Goal: Communication & Community: Answer question/provide support

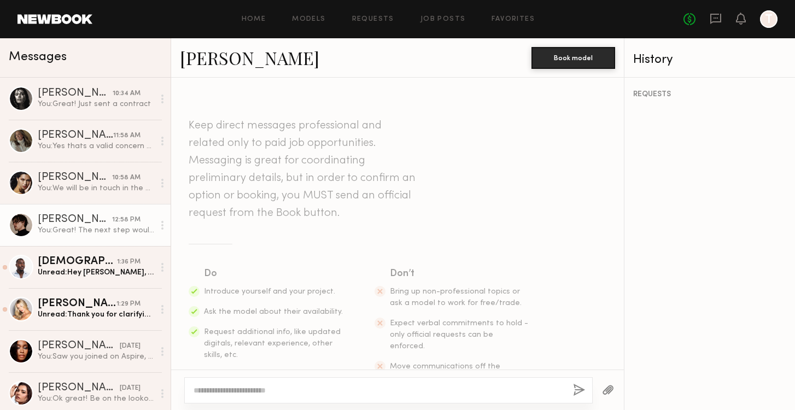
scroll to position [889, 0]
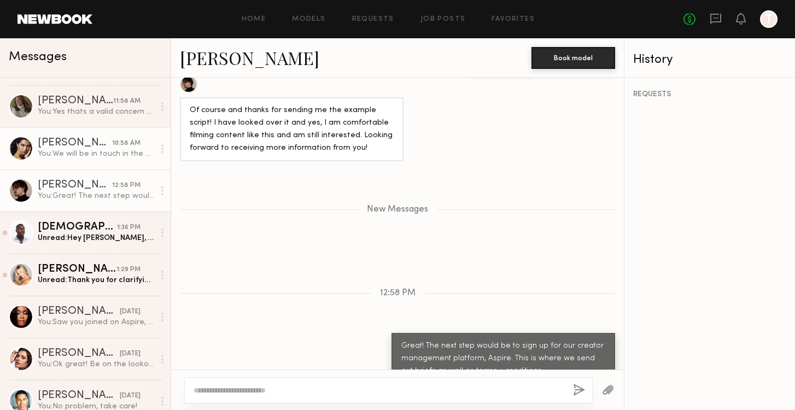
click at [46, 143] on div "[PERSON_NAME]" at bounding box center [75, 143] width 74 height 11
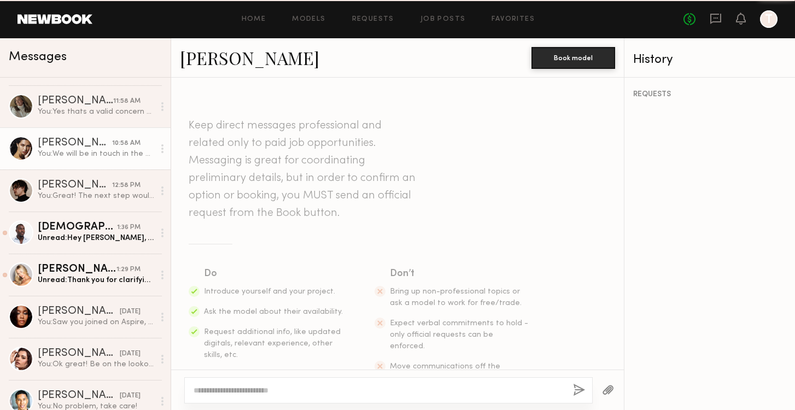
scroll to position [1212, 0]
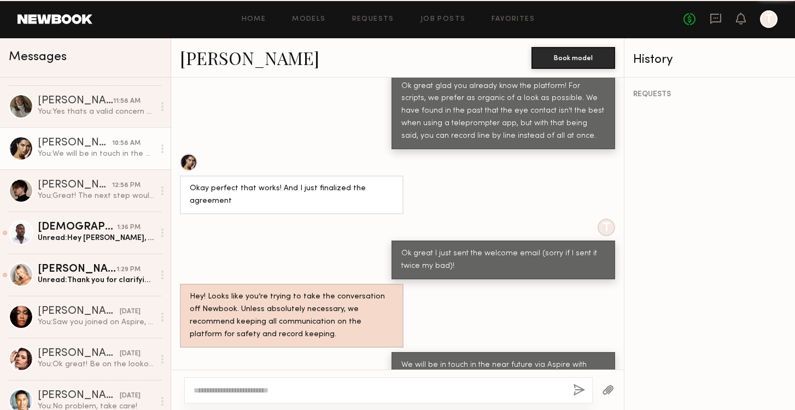
click at [217, 51] on link "[PERSON_NAME]" at bounding box center [249, 57] width 139 height 23
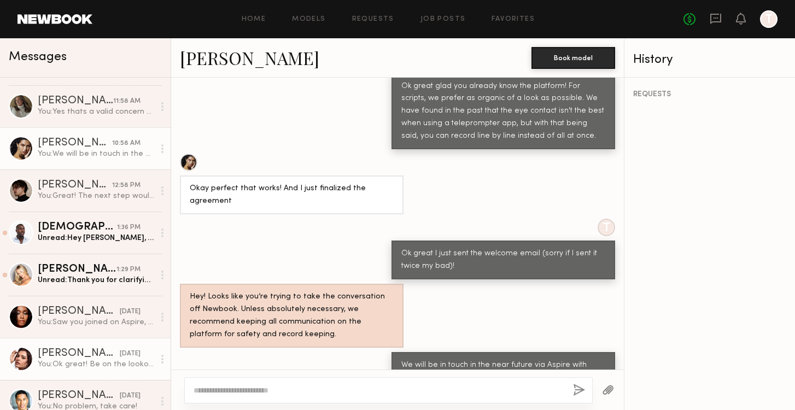
scroll to position [61, 0]
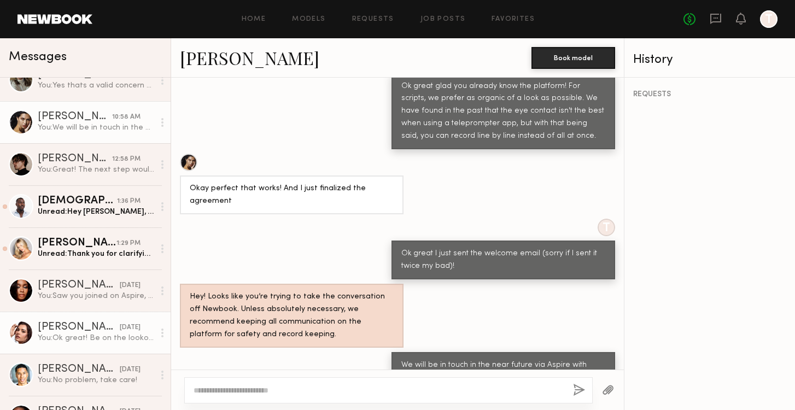
click at [48, 336] on div "You: Ok great! Be on the lookout for a contract and welcome email - will send e…" at bounding box center [96, 338] width 116 height 10
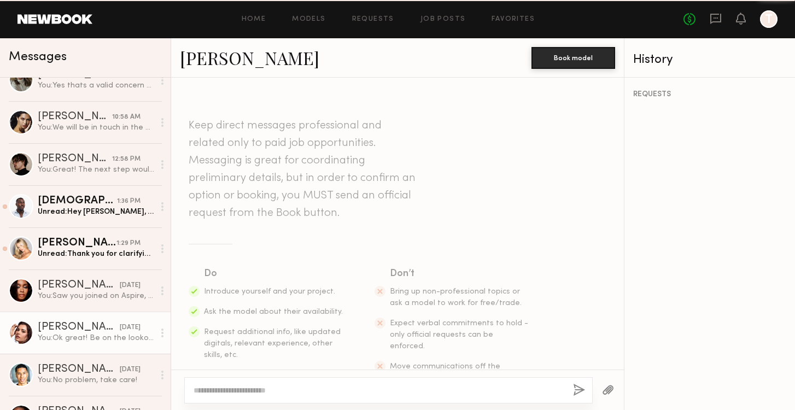
scroll to position [853, 0]
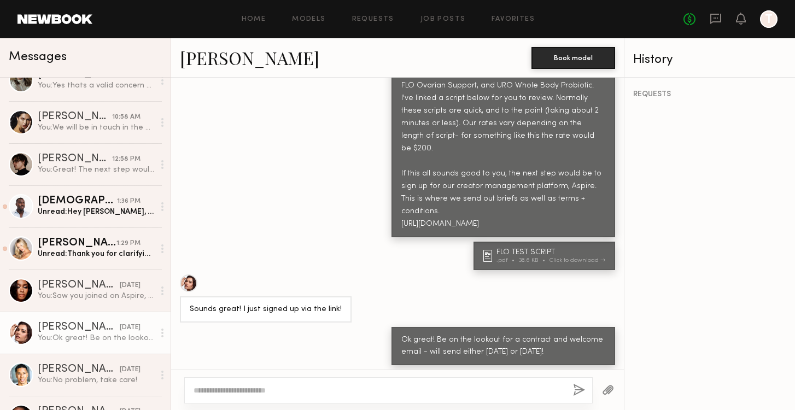
click at [221, 62] on link "[PERSON_NAME]" at bounding box center [249, 57] width 139 height 23
click at [67, 199] on div "[DEMOGRAPHIC_DATA][PERSON_NAME]" at bounding box center [77, 201] width 79 height 11
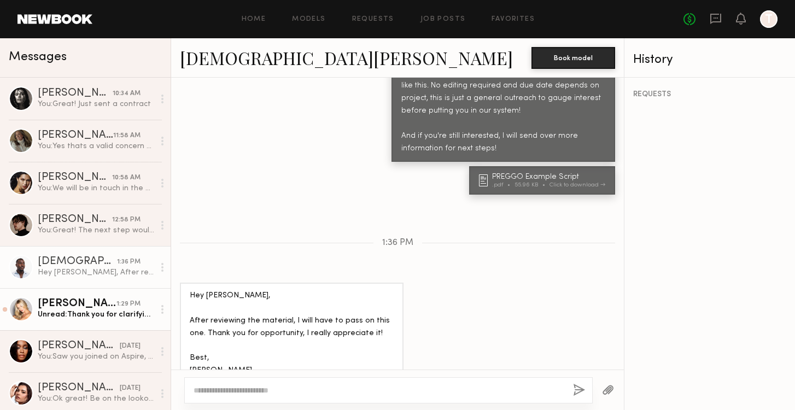
click at [38, 317] on div "Unread: Thank you for clarifying! I really appreciate the transparency. At the …" at bounding box center [96, 314] width 116 height 10
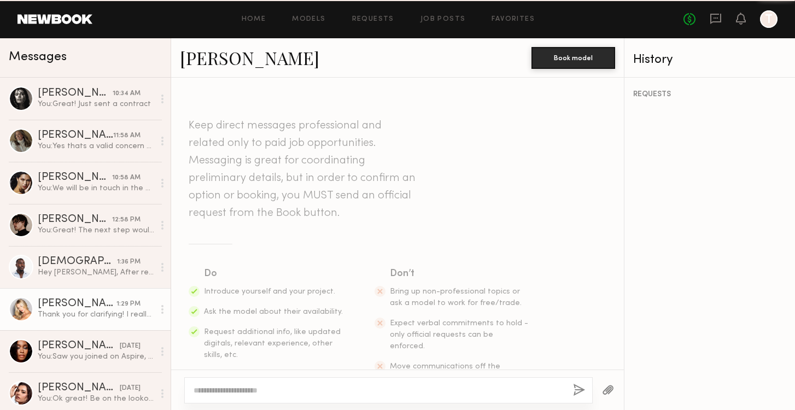
scroll to position [1309, 0]
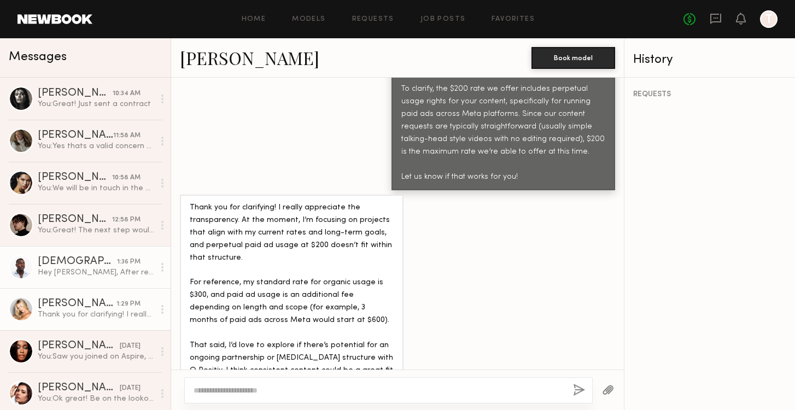
click at [51, 272] on div "Hey Erica, After reviewing the material, I will have to pass on this one. Thank…" at bounding box center [96, 272] width 116 height 10
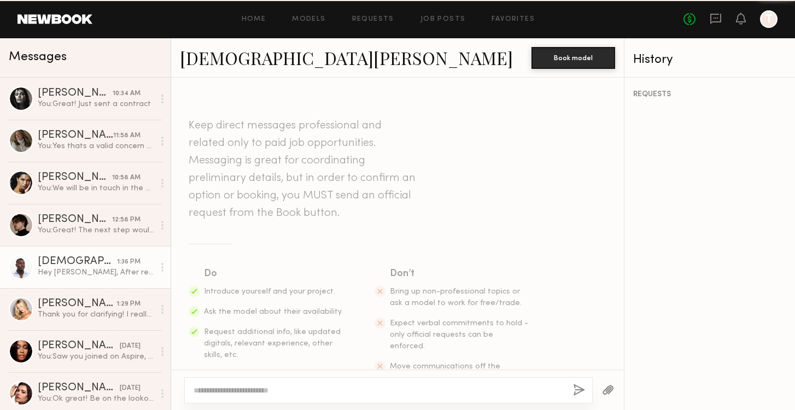
scroll to position [903, 0]
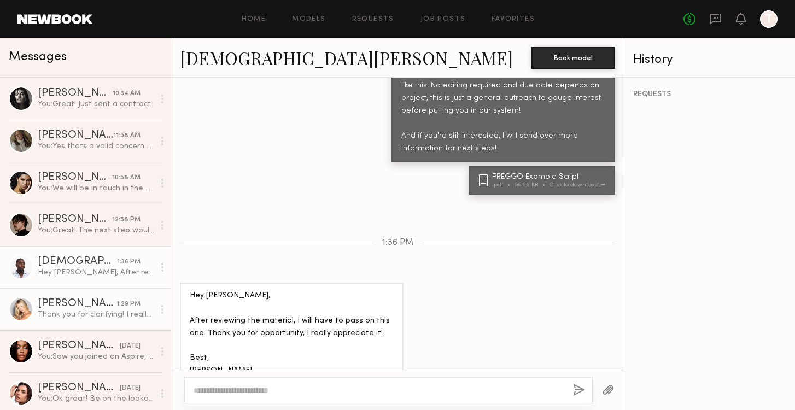
click at [51, 295] on link "Sam F. 1:29 PM Thank you for clarifying! I really appreciate the transparency. …" at bounding box center [85, 309] width 170 height 42
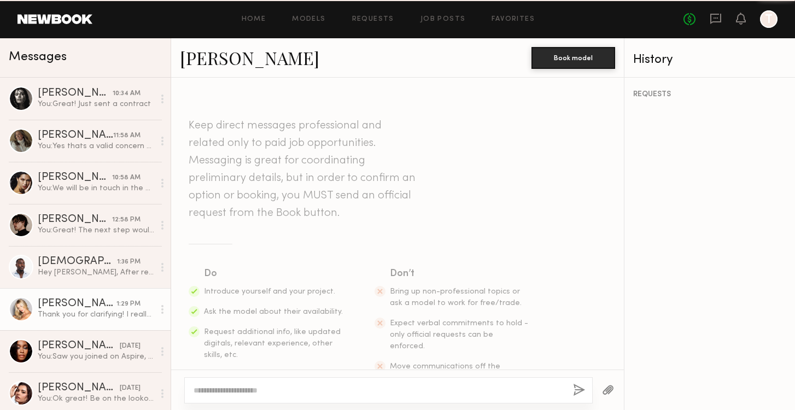
scroll to position [1309, 0]
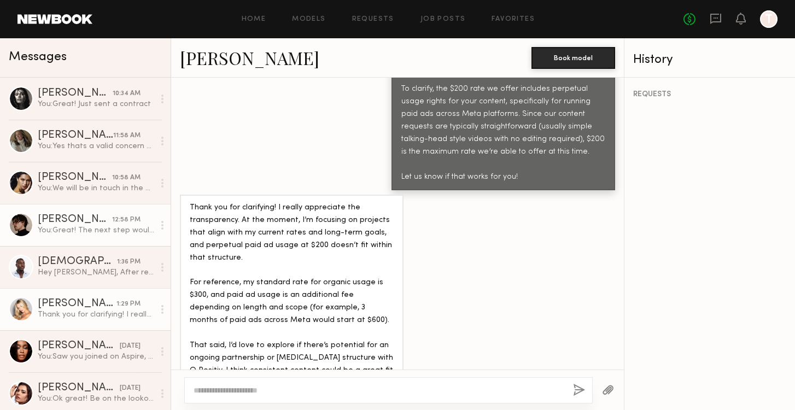
click at [36, 214] on link "Walter R. 12:58 PM You: Great! The next step would be to sign up for our creato…" at bounding box center [85, 225] width 170 height 42
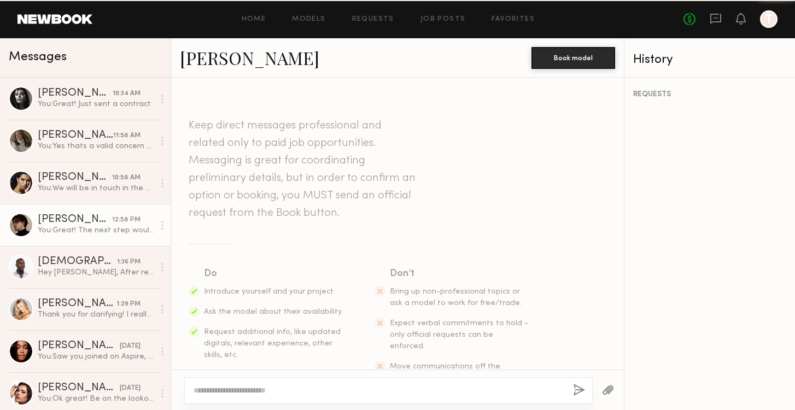
scroll to position [870, 0]
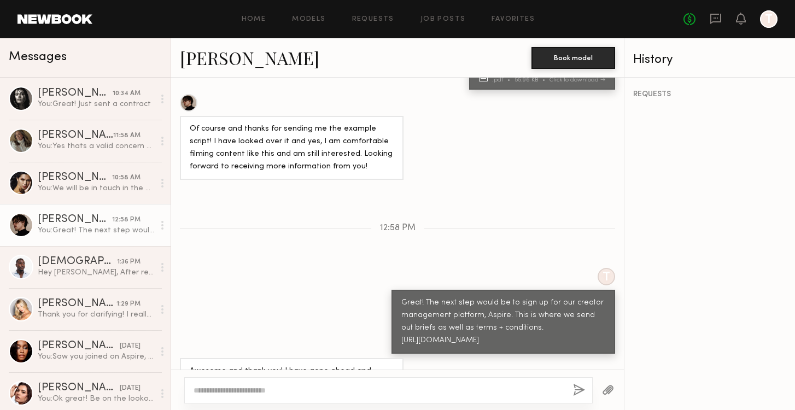
click at [219, 58] on link "[PERSON_NAME]" at bounding box center [249, 57] width 139 height 23
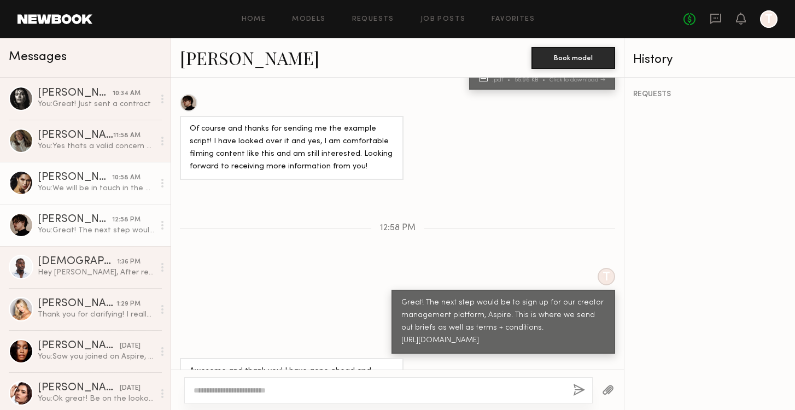
click at [75, 193] on div "You: We will be in touch in the near future via Aspire with campaigns you can e…" at bounding box center [96, 188] width 116 height 10
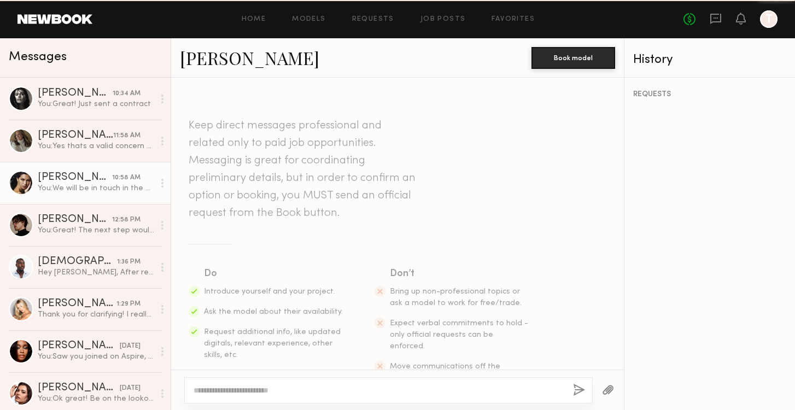
scroll to position [1212, 0]
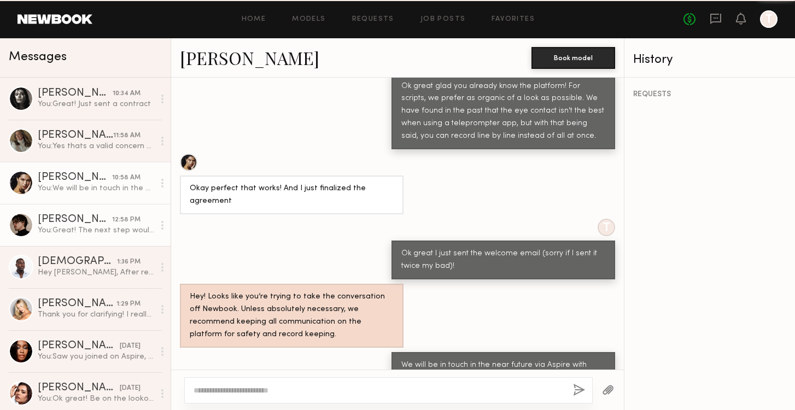
click at [92, 222] on div "[PERSON_NAME]" at bounding box center [75, 219] width 74 height 11
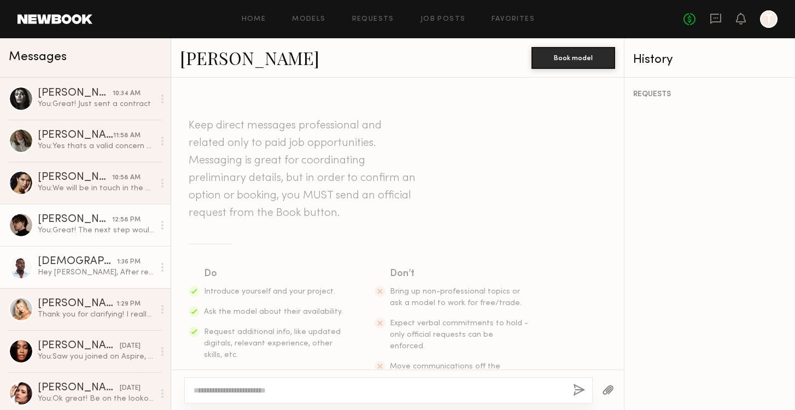
scroll to position [870, 0]
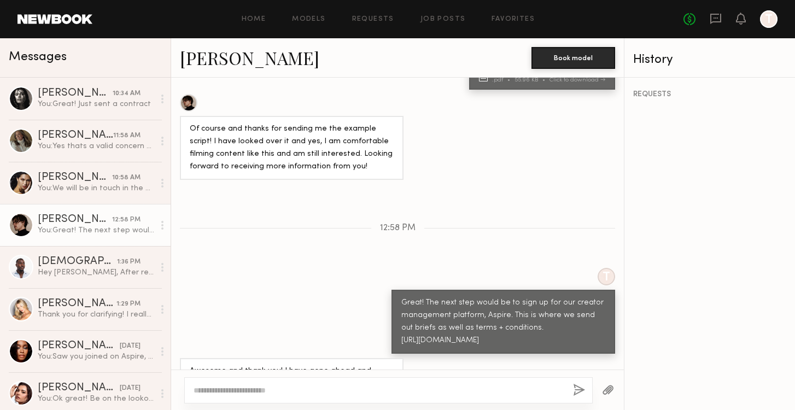
click at [161, 229] on div at bounding box center [162, 225] width 16 height 22
click at [209, 268] on div "T Great! The next step would be to sign up for our creator management platform,…" at bounding box center [397, 311] width 452 height 86
click at [209, 397] on div at bounding box center [388, 390] width 408 height 26
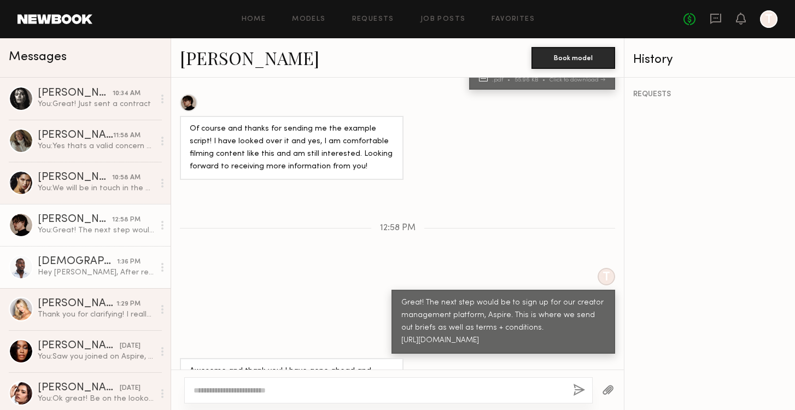
click at [56, 268] on div "Hey Erica, After reviewing the material, I will have to pass on this one. Thank…" at bounding box center [96, 272] width 116 height 10
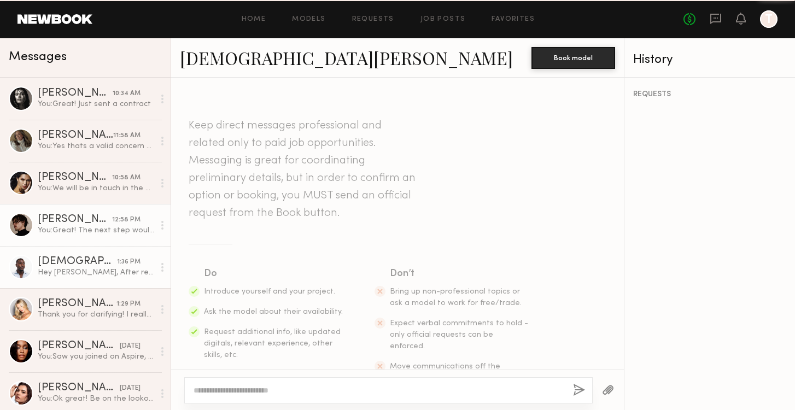
scroll to position [903, 0]
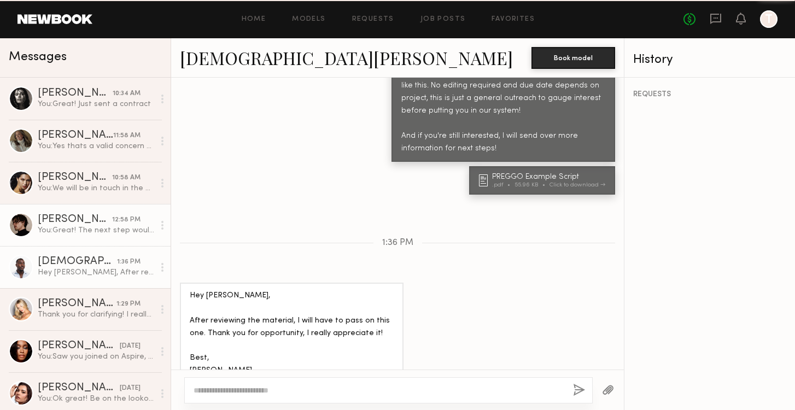
click at [59, 227] on div "You: Great! The next step would be to sign up for our creator management platfo…" at bounding box center [96, 230] width 116 height 10
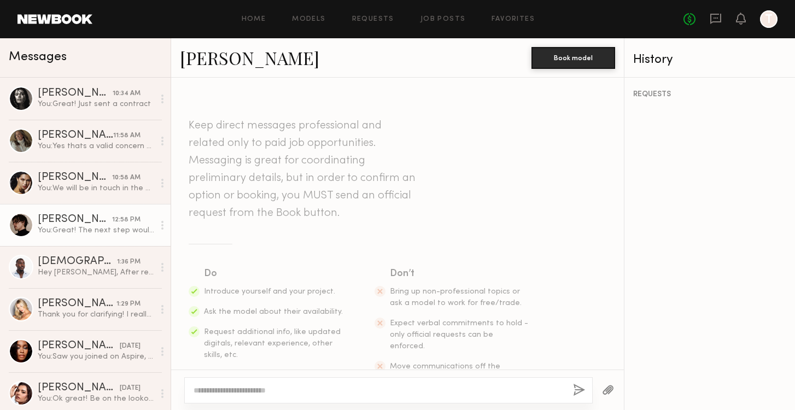
scroll to position [870, 0]
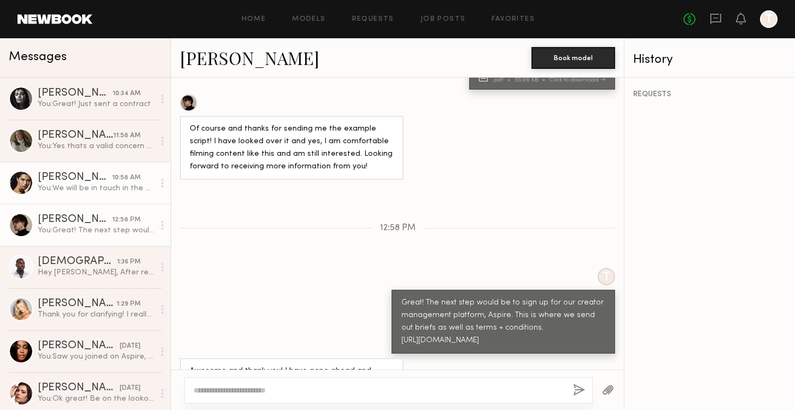
click at [64, 182] on div "[PERSON_NAME]" at bounding box center [75, 177] width 74 height 11
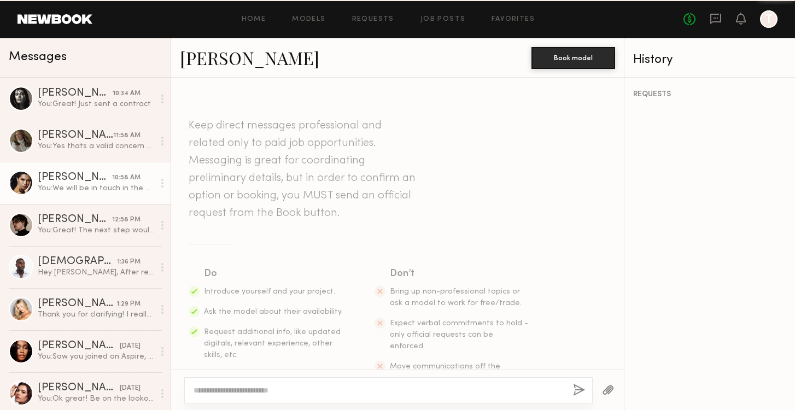
scroll to position [1212, 0]
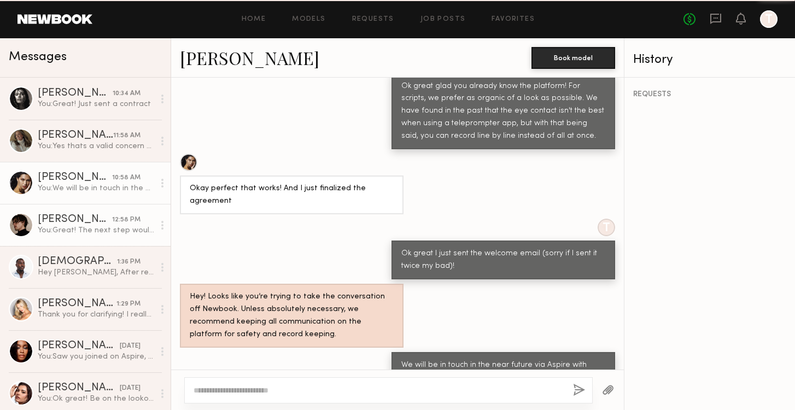
click at [65, 221] on div "[PERSON_NAME]" at bounding box center [75, 219] width 74 height 11
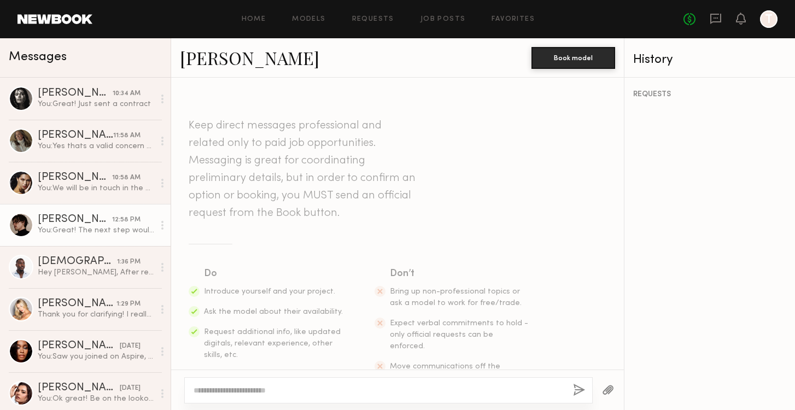
scroll to position [870, 0]
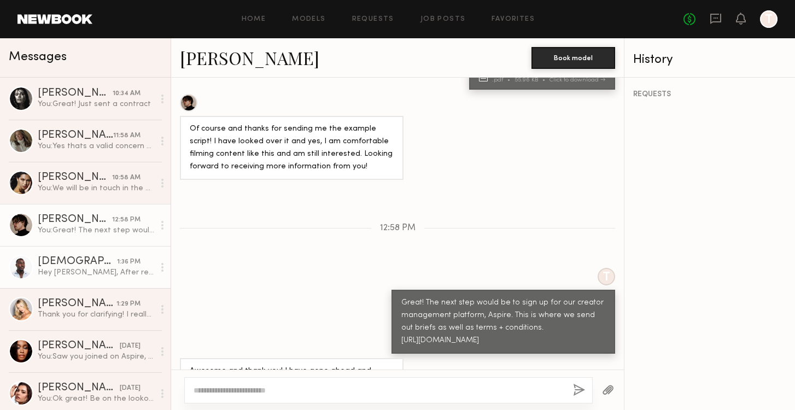
click at [85, 256] on link "Ezekiel A. 1:36 PM Hey Erica, After reviewing the material, I will have to pass…" at bounding box center [85, 267] width 170 height 42
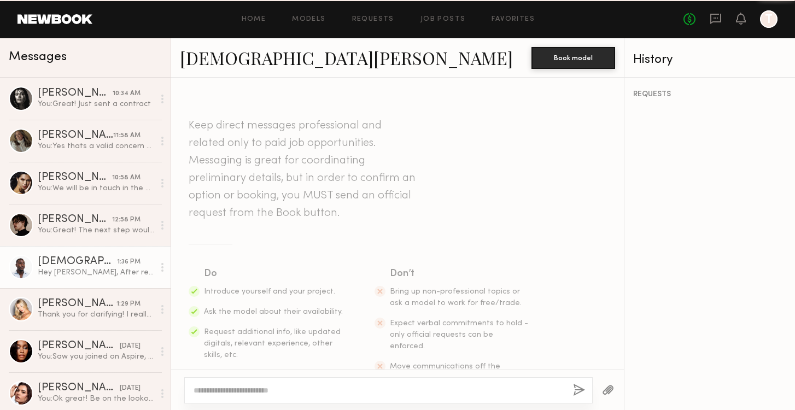
scroll to position [903, 0]
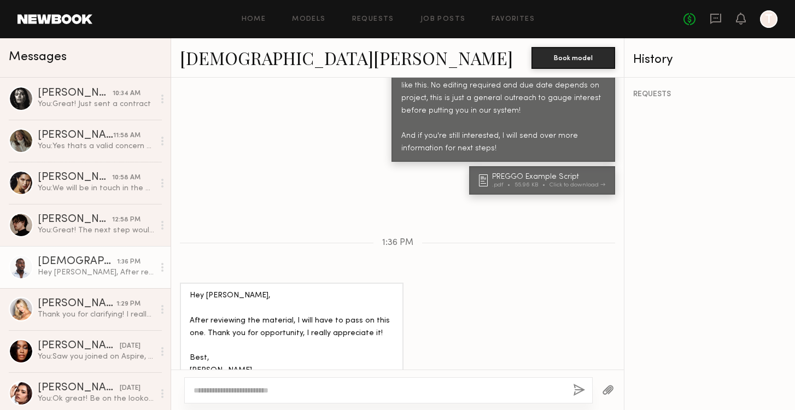
type textarea "*"
type textarea "**********"
click at [580, 386] on button "button" at bounding box center [579, 391] width 12 height 14
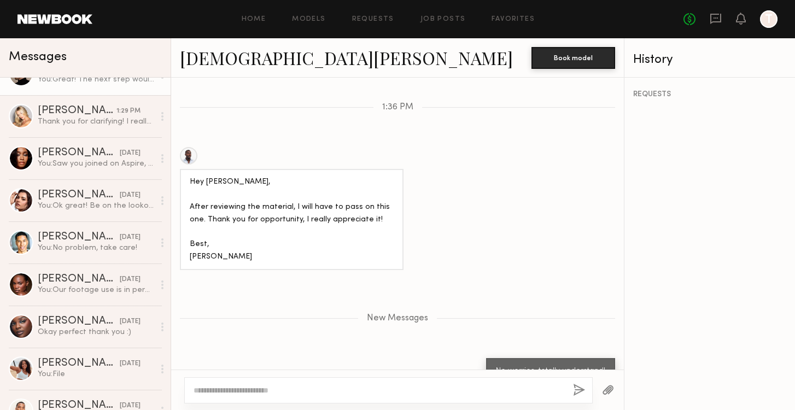
scroll to position [0, 0]
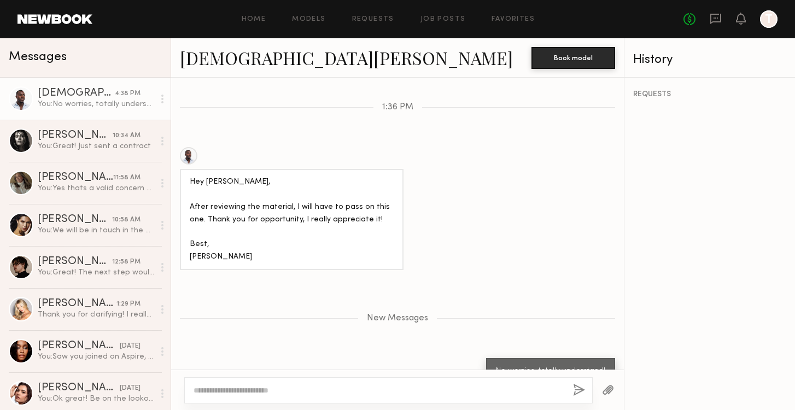
click at [45, 23] on link at bounding box center [54, 19] width 75 height 10
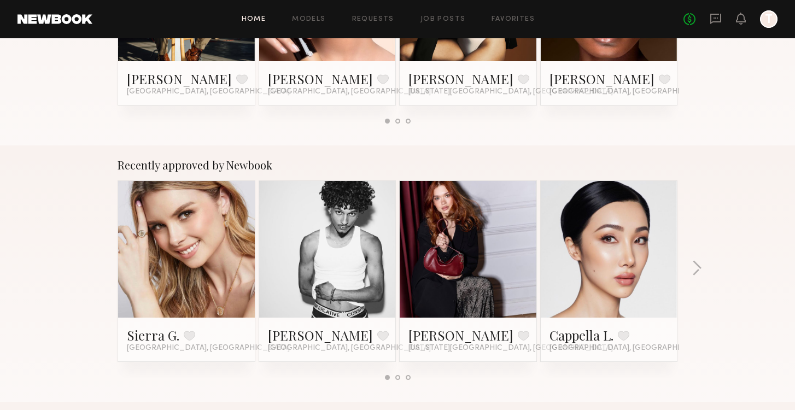
scroll to position [325, 0]
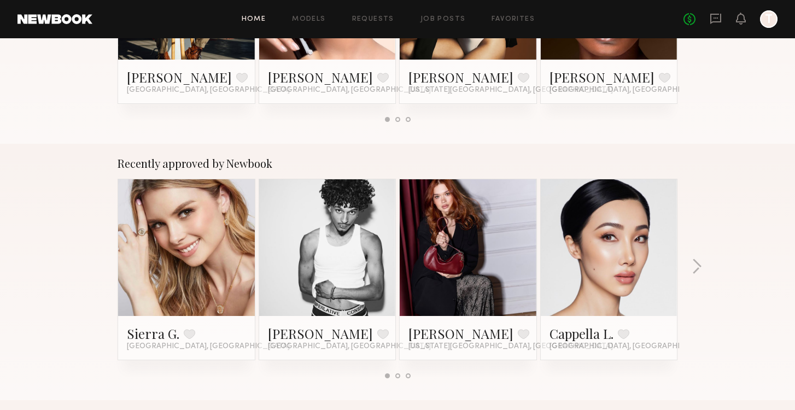
click at [177, 254] on link at bounding box center [186, 247] width 67 height 137
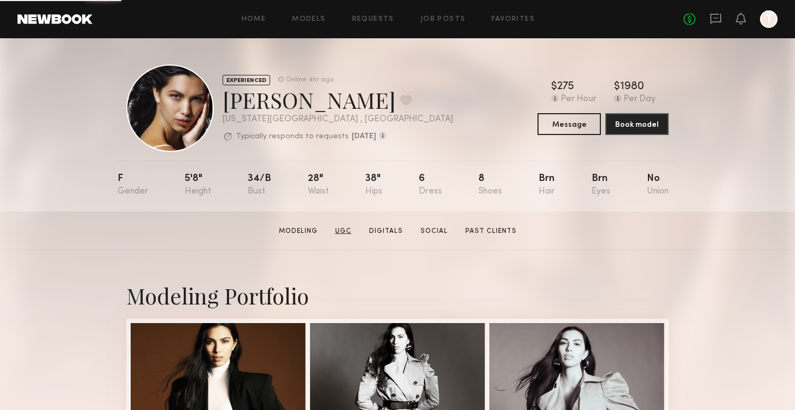
click at [337, 230] on link "UGC" at bounding box center [343, 231] width 25 height 10
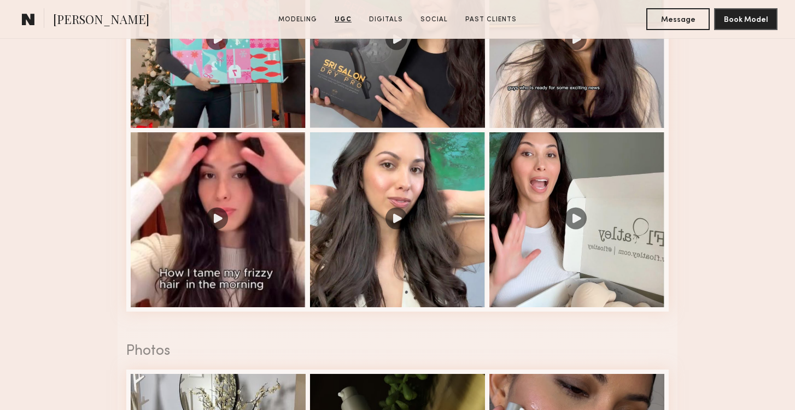
scroll to position [1544, 0]
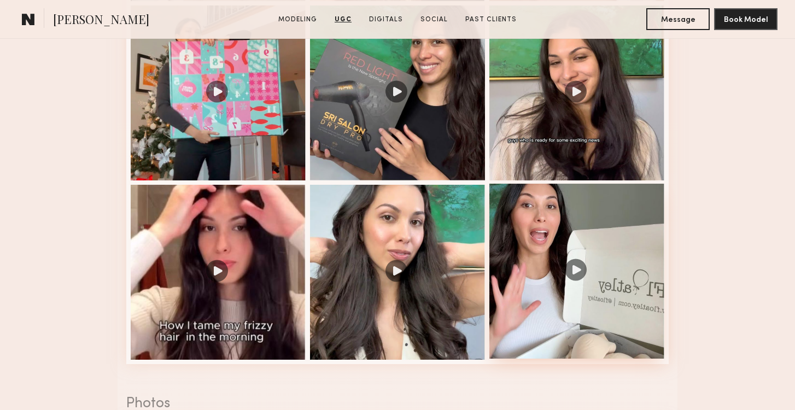
click at [564, 264] on div at bounding box center [576, 271] width 175 height 175
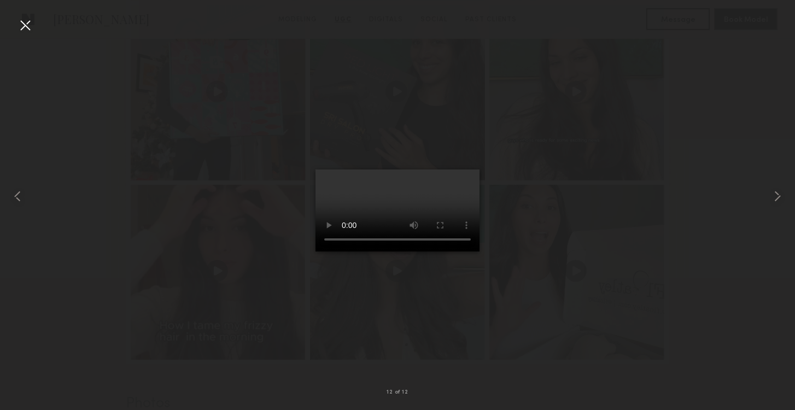
click at [367, 169] on video at bounding box center [397, 210] width 164 height 82
click at [25, 26] on div at bounding box center [24, 24] width 17 height 17
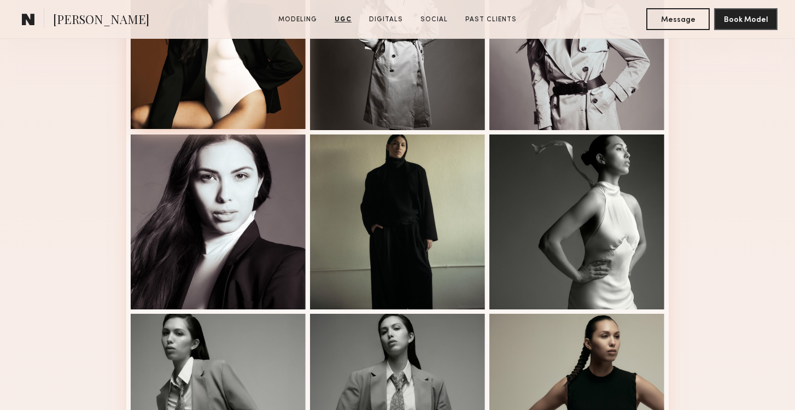
scroll to position [304, 0]
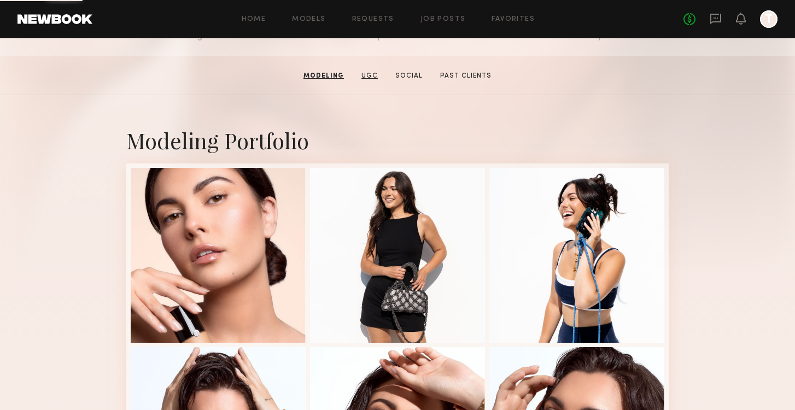
click at [370, 75] on link "UGC" at bounding box center [369, 76] width 25 height 10
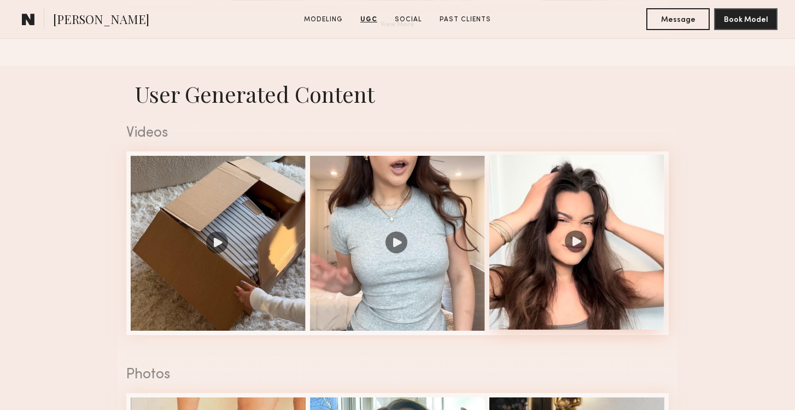
scroll to position [1060, 0]
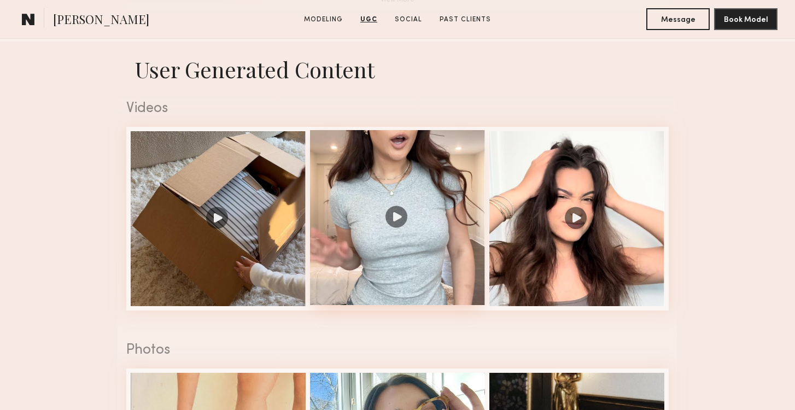
click at [380, 171] on div at bounding box center [397, 217] width 175 height 175
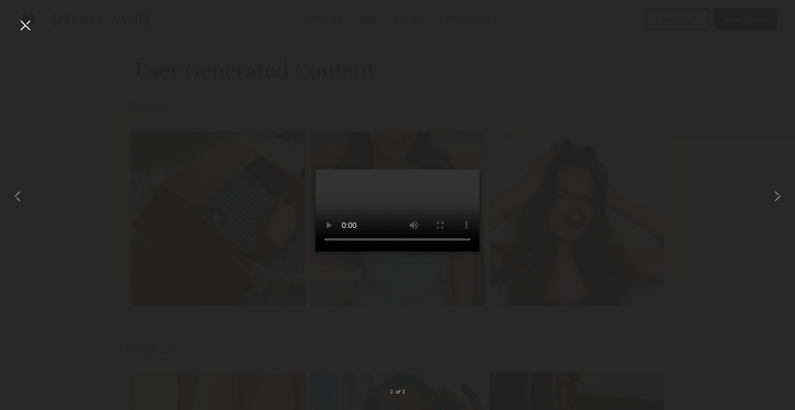
click at [560, 131] on div at bounding box center [397, 195] width 795 height 357
click at [28, 33] on div at bounding box center [24, 24] width 17 height 17
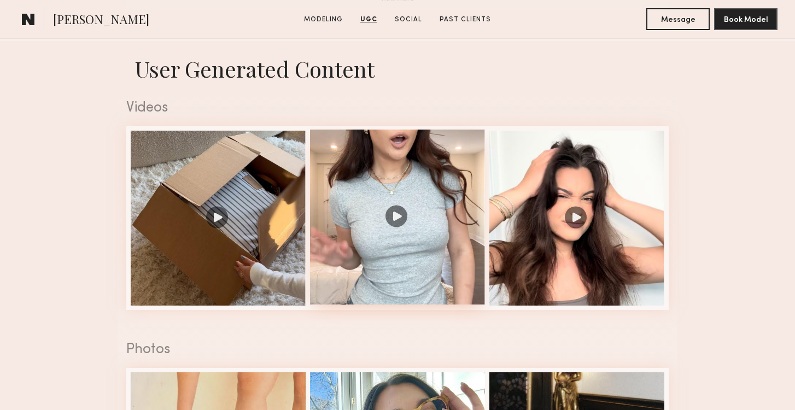
scroll to position [1164, 0]
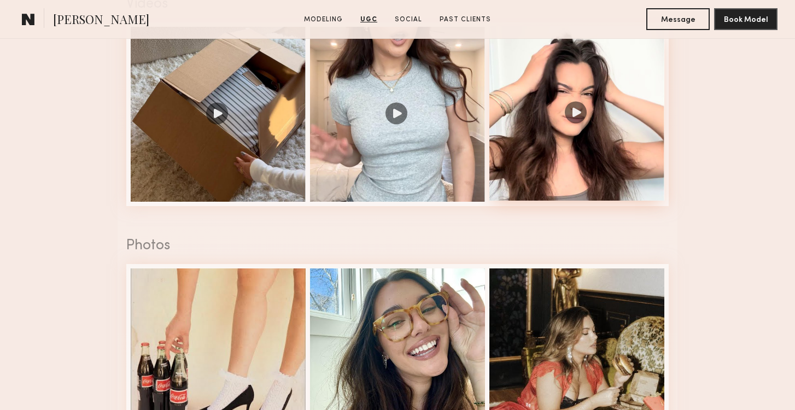
click at [556, 90] on div at bounding box center [576, 113] width 175 height 175
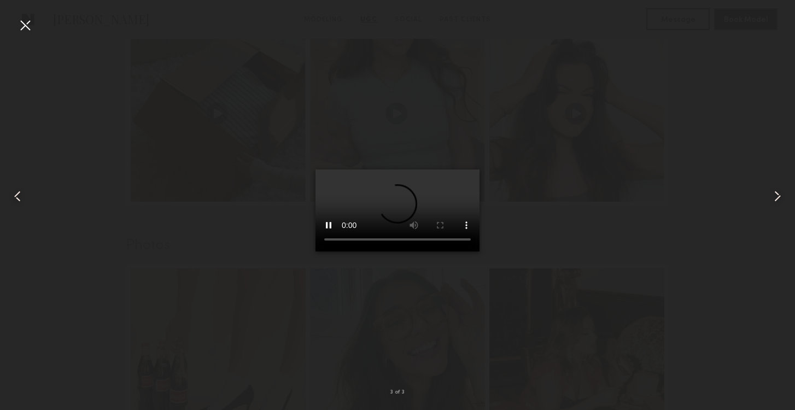
click at [20, 27] on div at bounding box center [24, 24] width 17 height 17
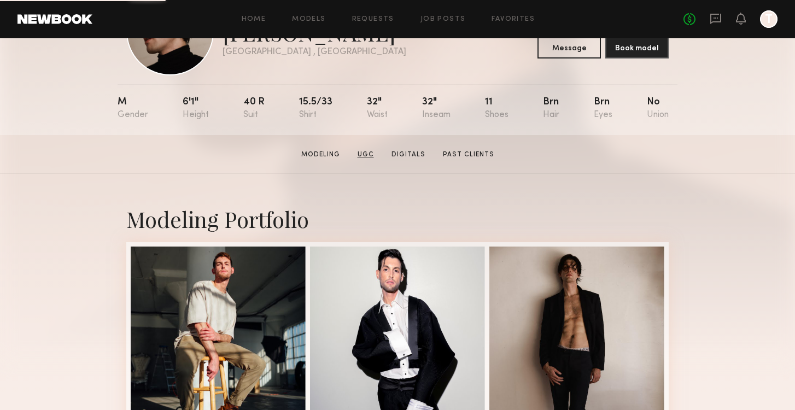
click at [370, 155] on link "UGC" at bounding box center [365, 155] width 25 height 10
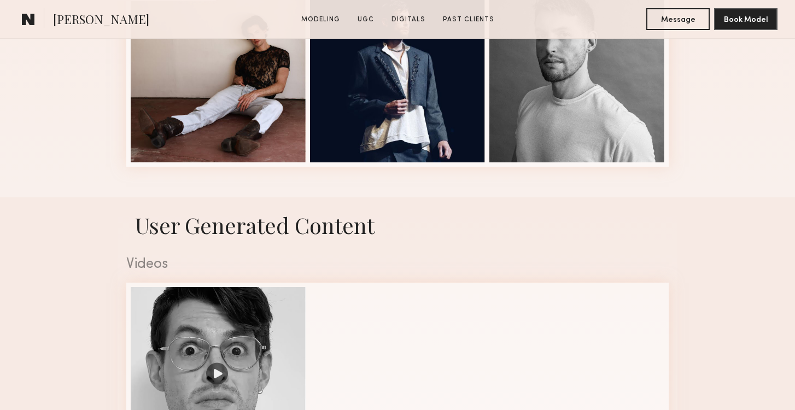
scroll to position [646, 0]
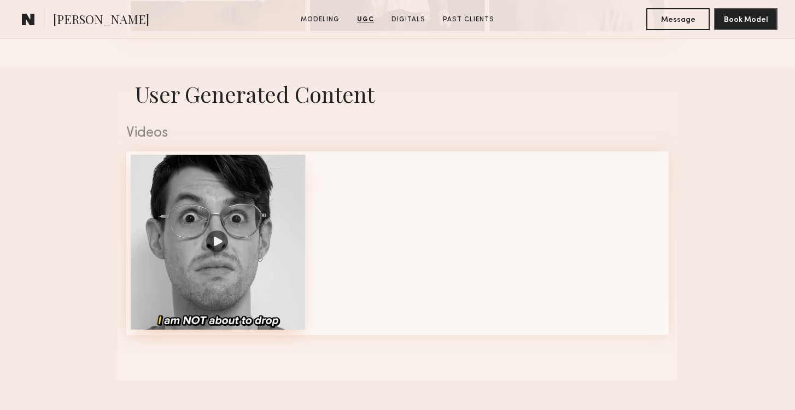
click at [221, 224] on div at bounding box center [218, 242] width 175 height 175
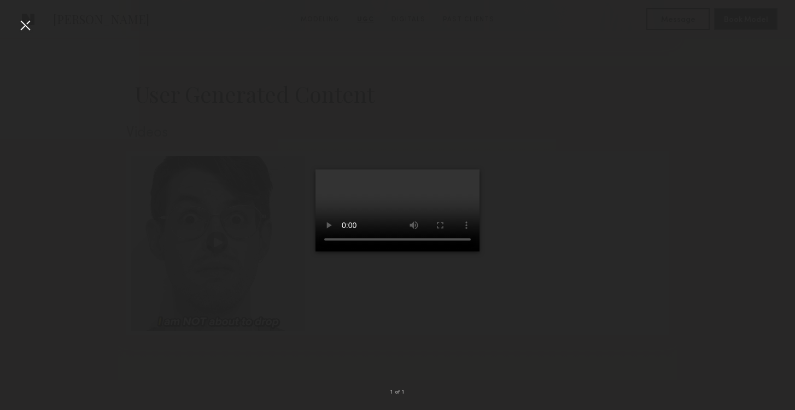
click at [334, 251] on video at bounding box center [397, 210] width 164 height 82
click at [24, 26] on div at bounding box center [24, 24] width 17 height 17
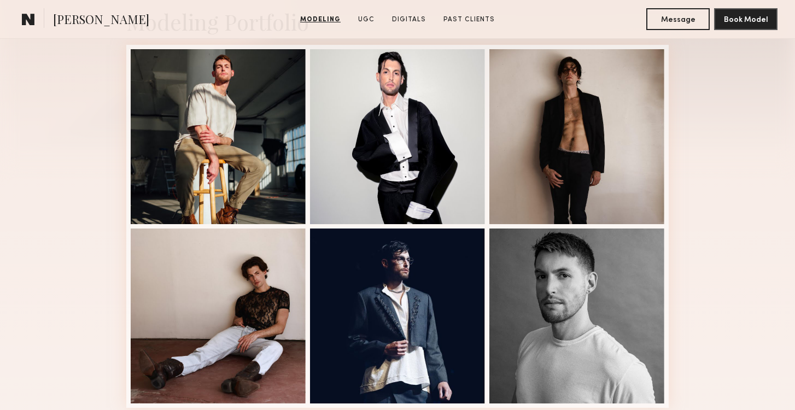
scroll to position [281, 0]
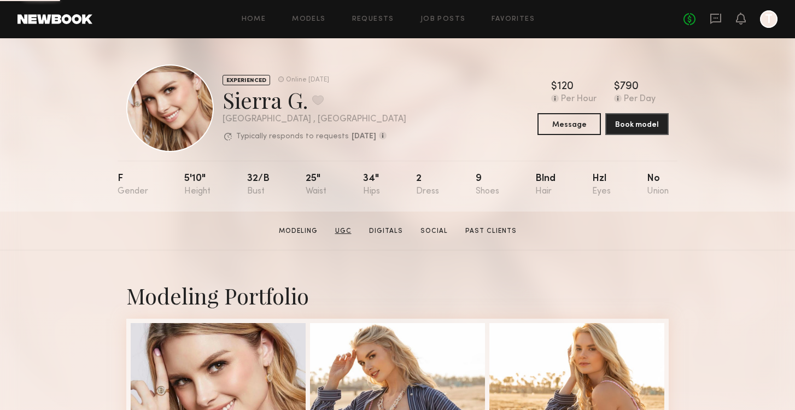
click at [348, 230] on link "UGC" at bounding box center [343, 231] width 25 height 10
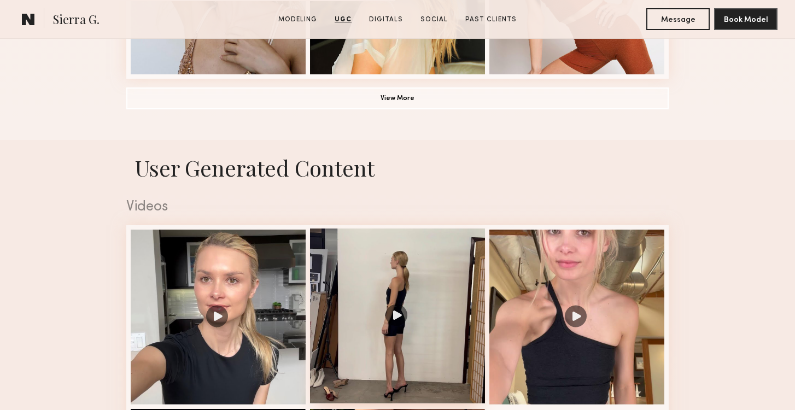
scroll to position [964, 0]
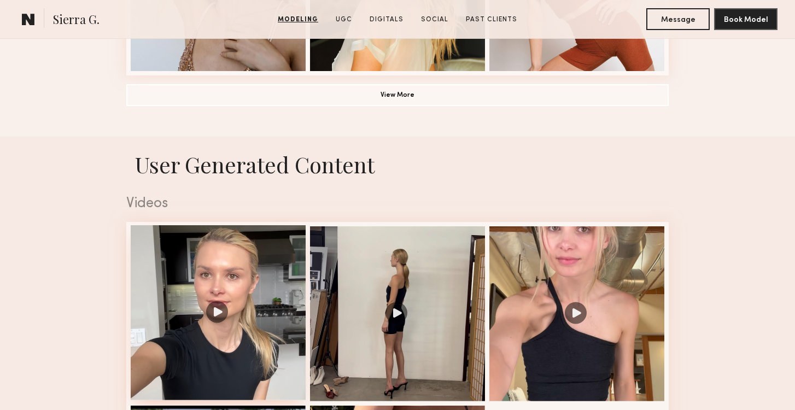
click at [250, 260] on div at bounding box center [218, 312] width 175 height 175
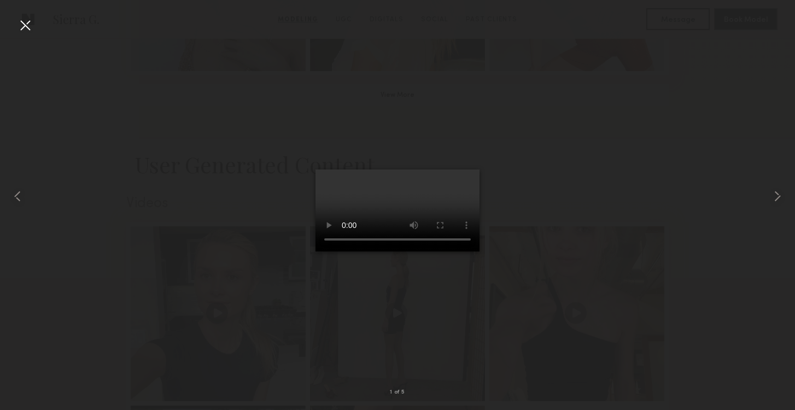
click at [25, 28] on div at bounding box center [24, 24] width 17 height 17
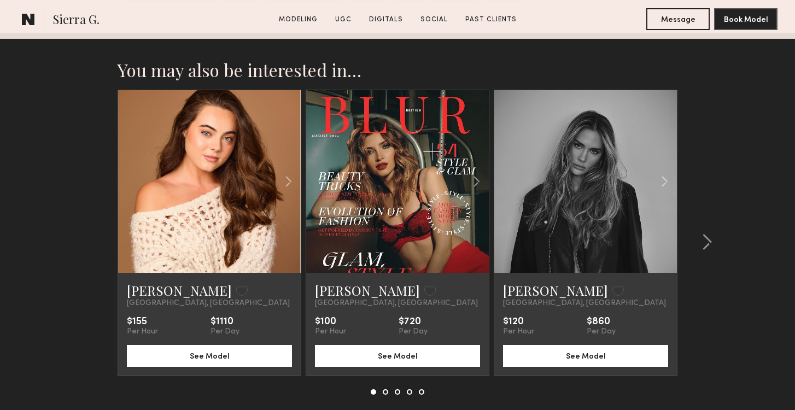
scroll to position [3100, 0]
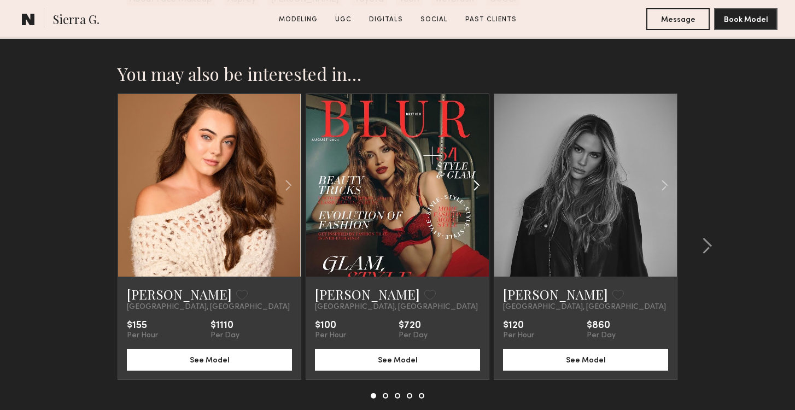
click at [473, 190] on common-icon at bounding box center [476, 185] width 16 height 21
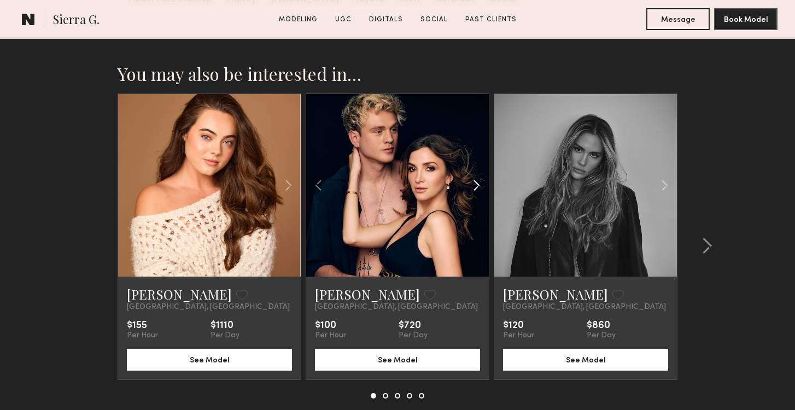
click at [475, 188] on common-icon at bounding box center [476, 185] width 16 height 21
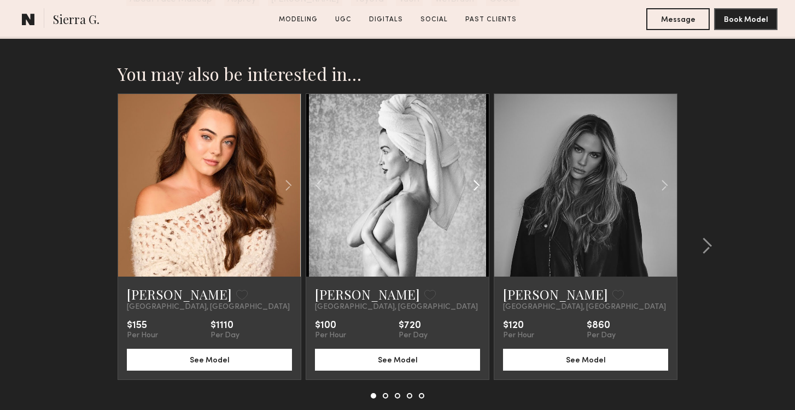
click at [475, 188] on common-icon at bounding box center [476, 185] width 16 height 21
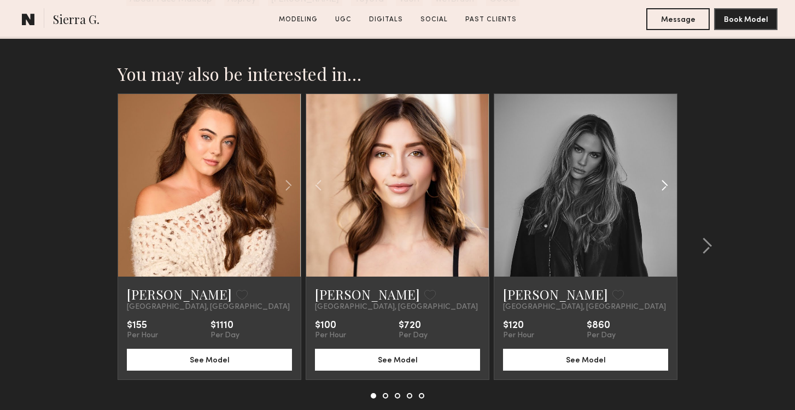
click at [662, 183] on common-icon at bounding box center [664, 185] width 16 height 21
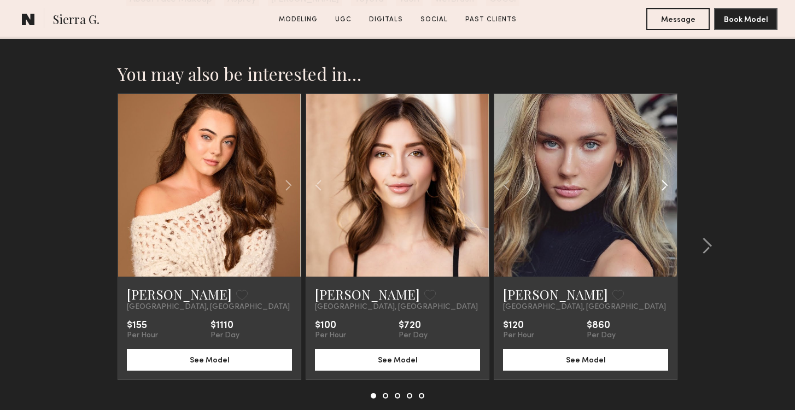
click at [662, 183] on common-icon at bounding box center [664, 185] width 16 height 21
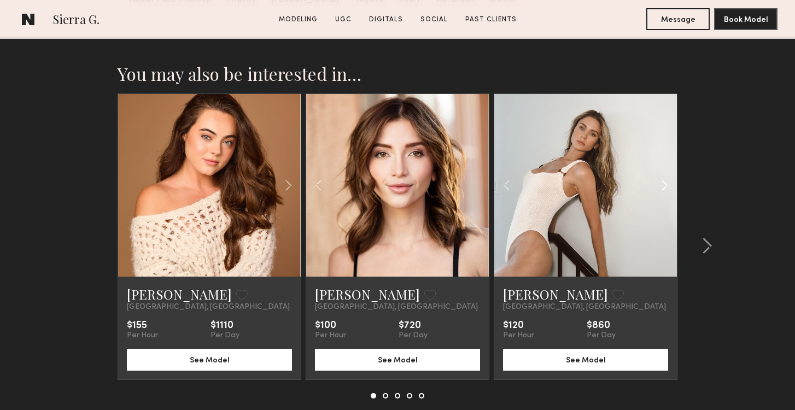
click at [662, 183] on common-icon at bounding box center [664, 185] width 16 height 21
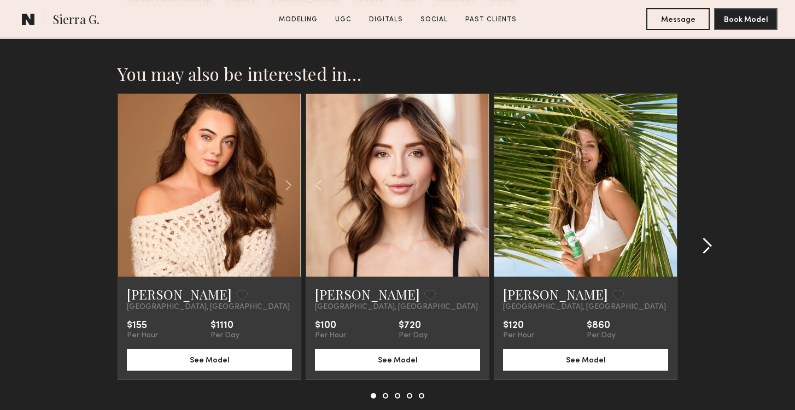
click at [703, 245] on common-icon at bounding box center [706, 245] width 11 height 17
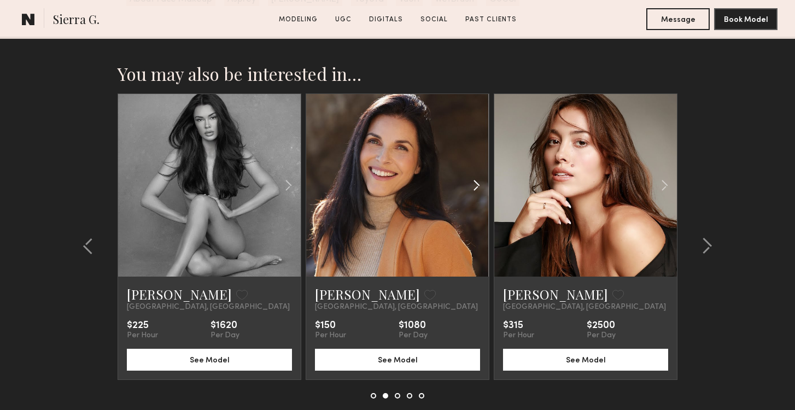
click at [470, 193] on common-icon at bounding box center [476, 185] width 16 height 21
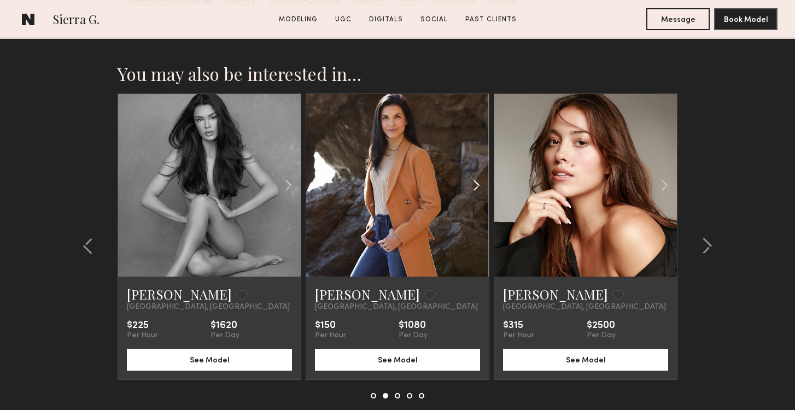
click at [473, 189] on common-icon at bounding box center [476, 185] width 16 height 21
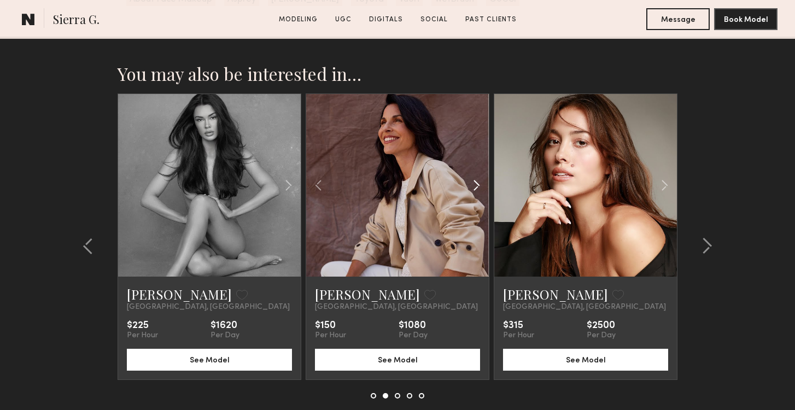
click at [473, 189] on common-icon at bounding box center [476, 185] width 16 height 21
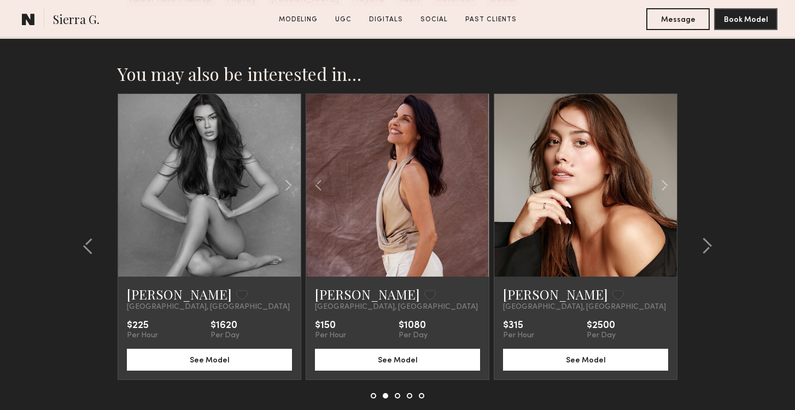
click at [473, 189] on div at bounding box center [397, 185] width 183 height 183
click at [396, 171] on link at bounding box center [397, 185] width 62 height 183
click at [402, 163] on link at bounding box center [397, 185] width 62 height 183
click at [660, 185] on common-icon at bounding box center [664, 185] width 16 height 21
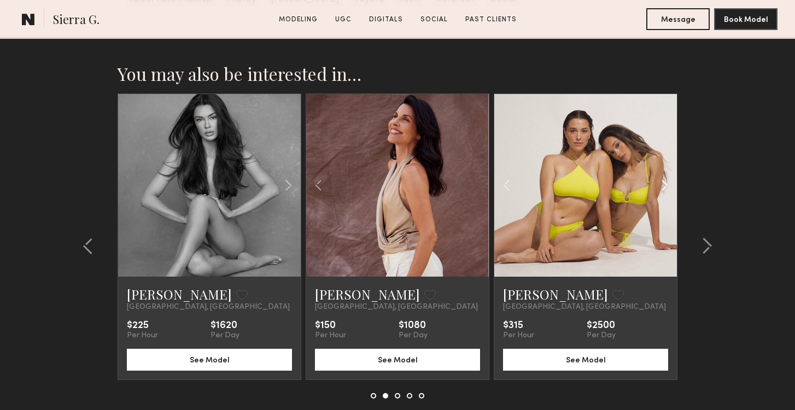
click at [660, 185] on common-icon at bounding box center [664, 185] width 16 height 21
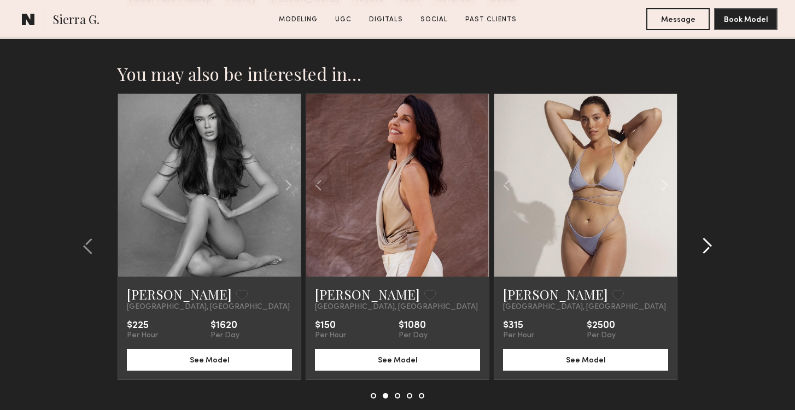
click at [696, 240] on button at bounding box center [703, 245] width 17 height 17
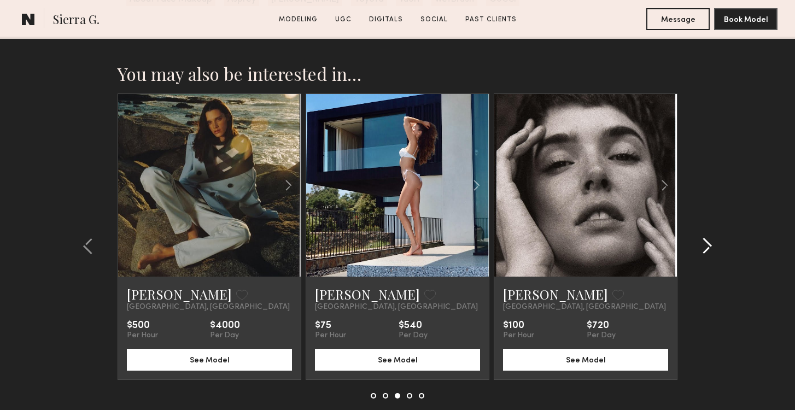
click at [696, 240] on button at bounding box center [703, 245] width 17 height 17
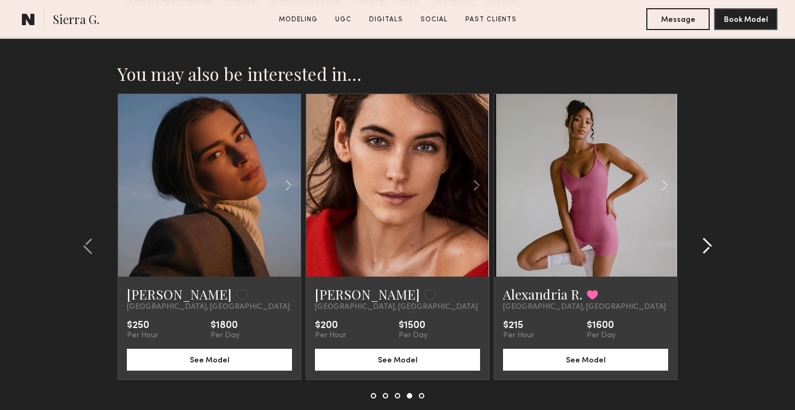
click at [696, 243] on button at bounding box center [703, 245] width 17 height 17
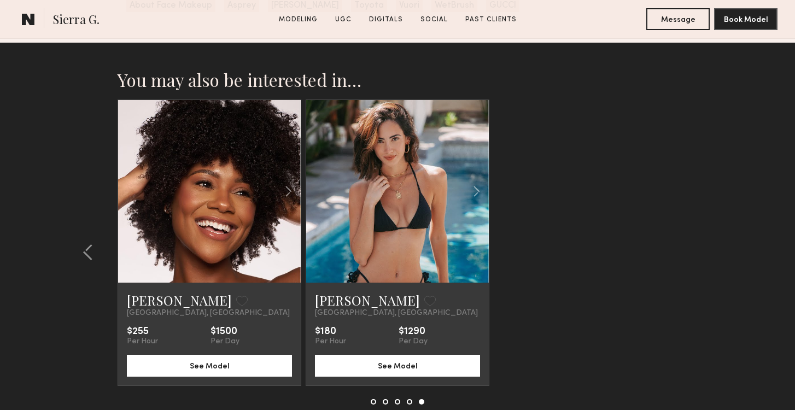
scroll to position [3076, 0]
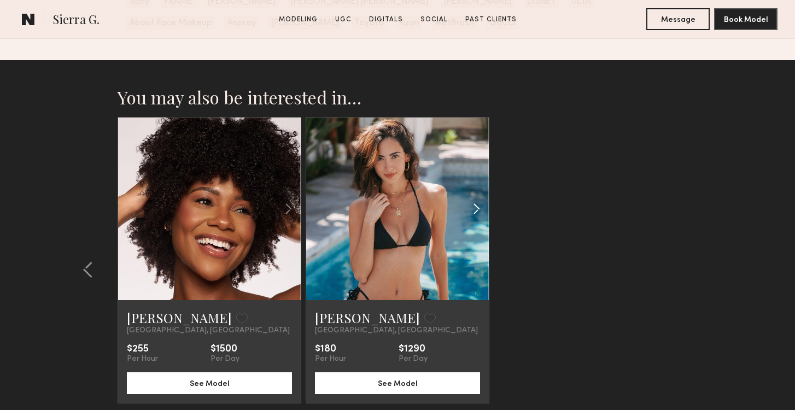
click at [474, 209] on common-icon at bounding box center [476, 208] width 16 height 21
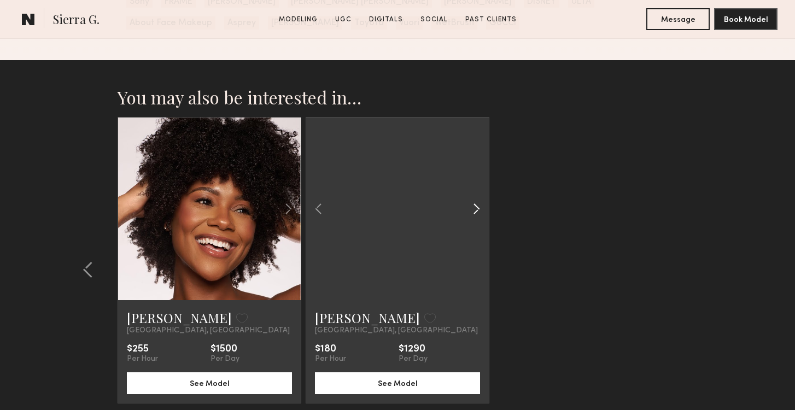
click at [474, 209] on common-icon at bounding box center [476, 208] width 16 height 21
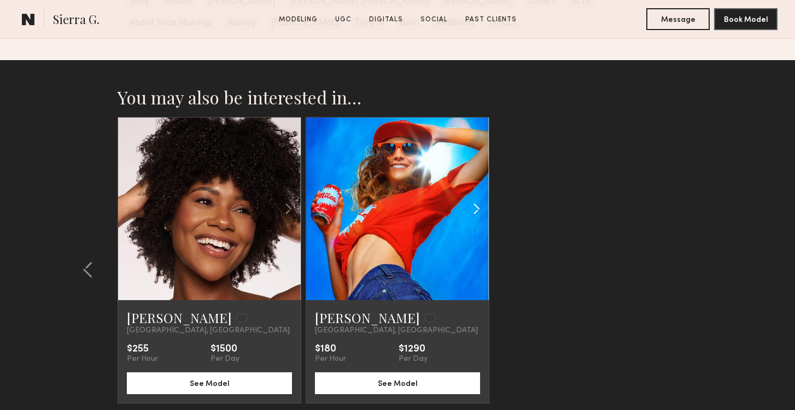
click at [474, 209] on common-icon at bounding box center [476, 208] width 16 height 21
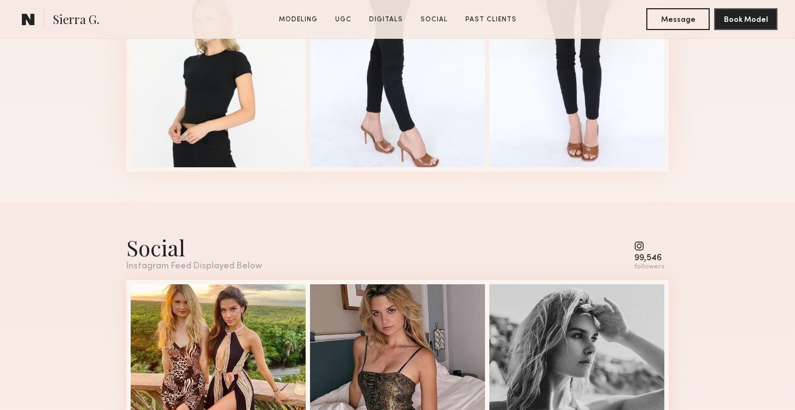
scroll to position [1889, 0]
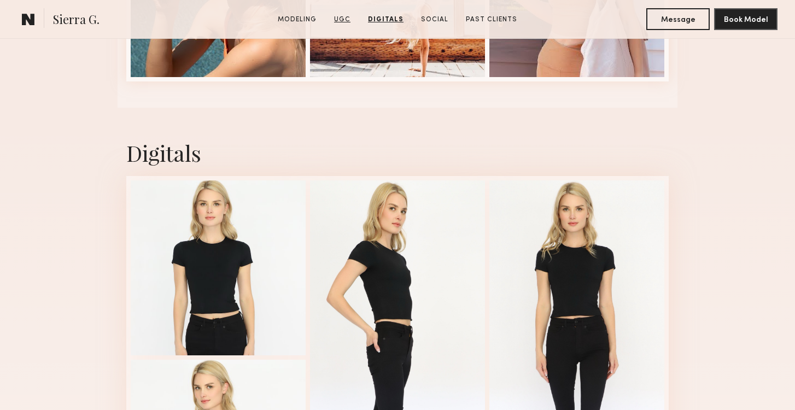
click at [342, 18] on link "UGC" at bounding box center [342, 20] width 25 height 10
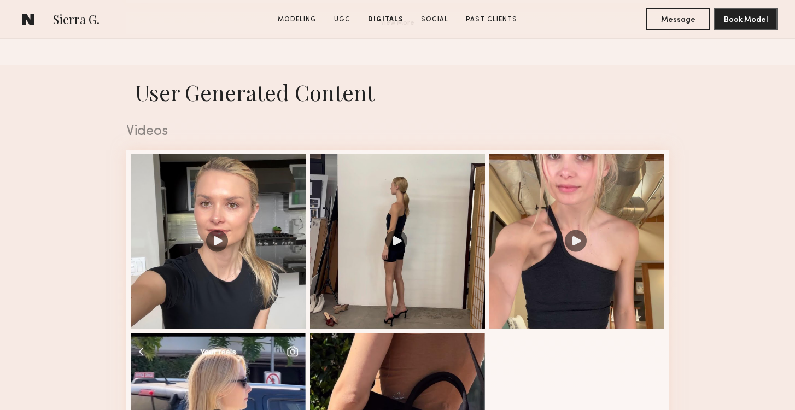
scroll to position [1035, 0]
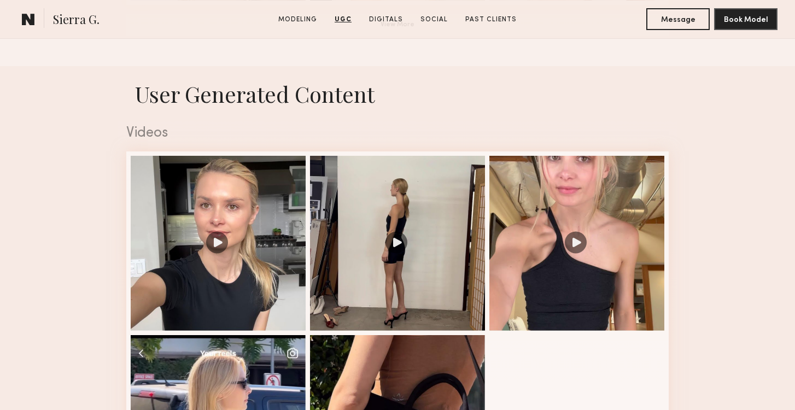
click at [23, 22] on common-icon at bounding box center [28, 19] width 13 height 14
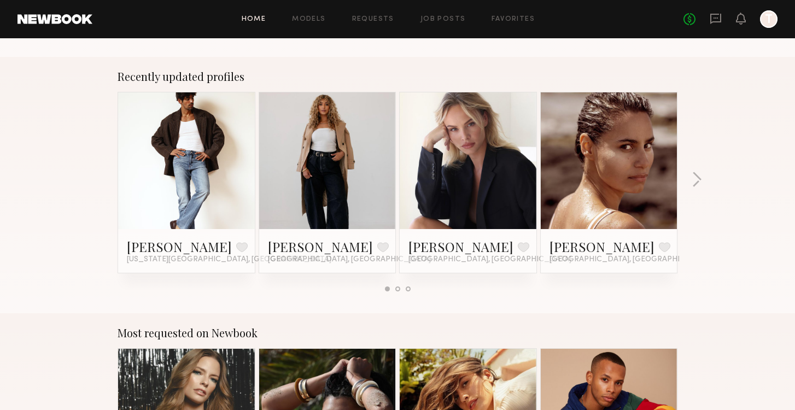
scroll to position [664, 0]
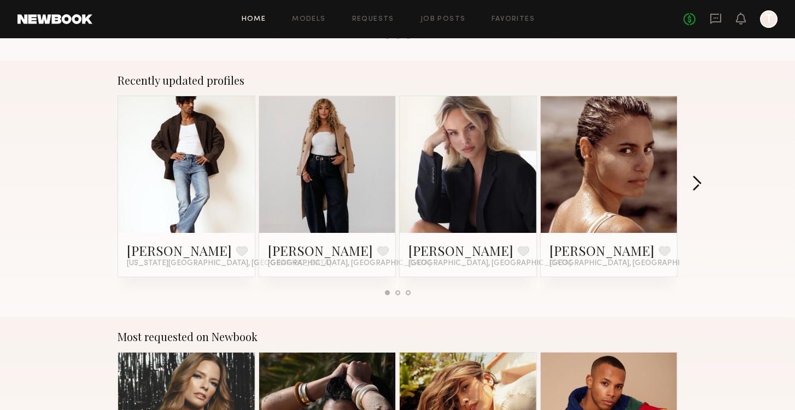
click at [698, 187] on button "button" at bounding box center [696, 184] width 10 height 18
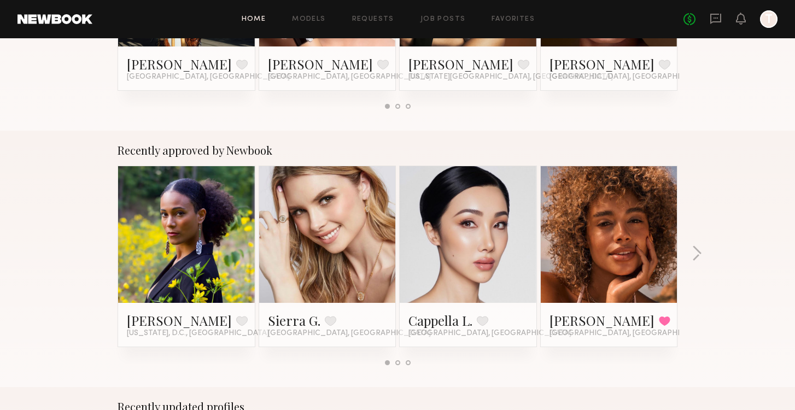
scroll to position [0, 0]
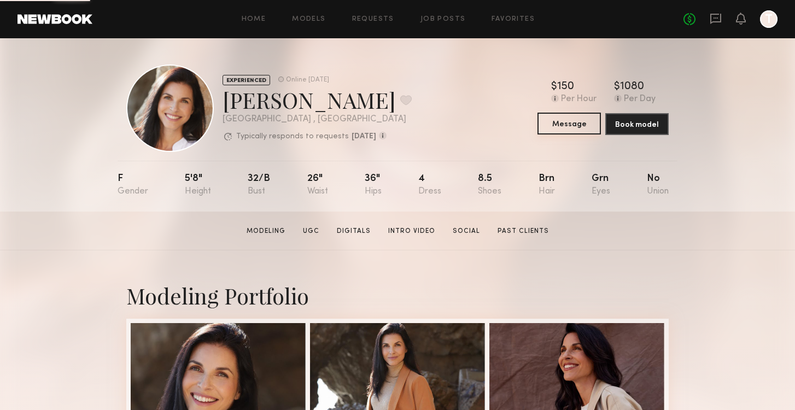
click at [554, 133] on button "Message" at bounding box center [568, 124] width 63 height 22
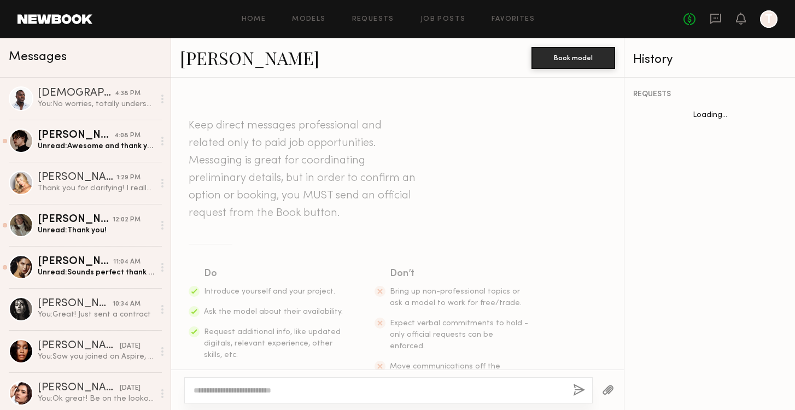
scroll to position [1049, 0]
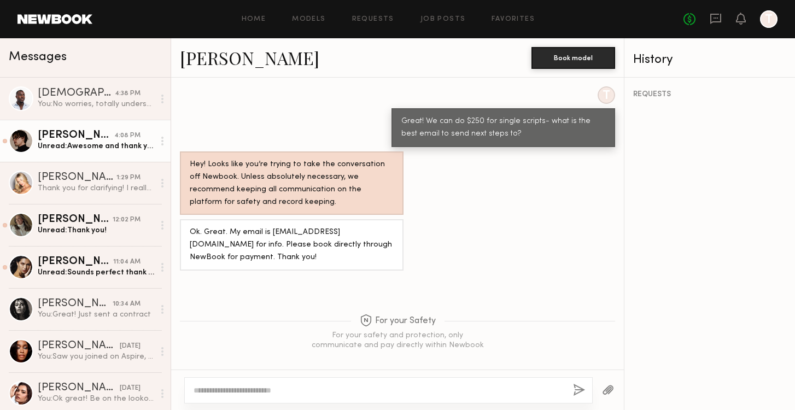
click at [107, 154] on link "Walter R. 4:08 PM Unread: Awesome and thank you! I have gone ahead and signed u…" at bounding box center [85, 141] width 170 height 42
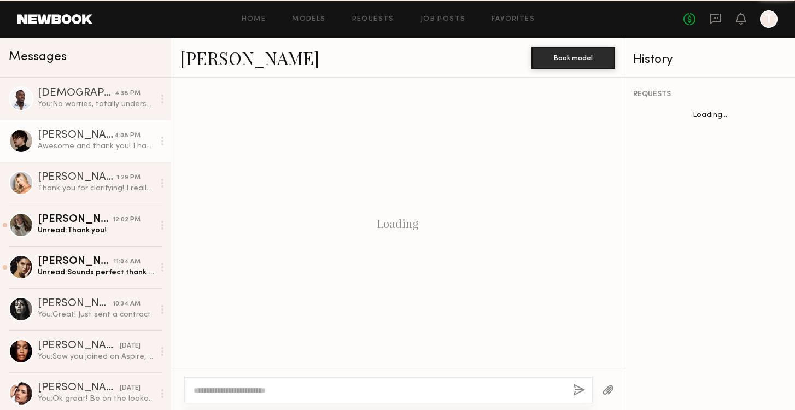
scroll to position [870, 0]
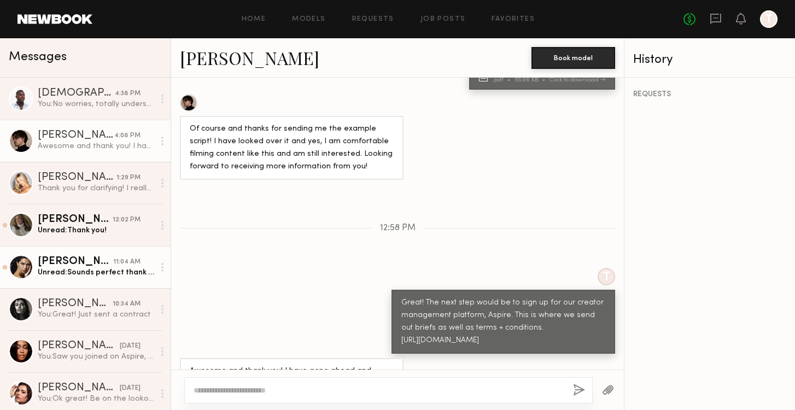
click at [124, 268] on div "Unread: Sounds perfect thank you!" at bounding box center [96, 272] width 116 height 10
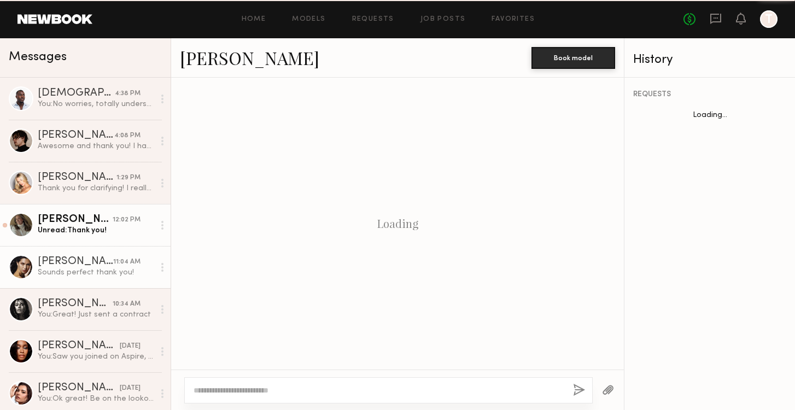
scroll to position [1212, 0]
click at [120, 233] on div "Unread: Thank you!" at bounding box center [96, 230] width 116 height 10
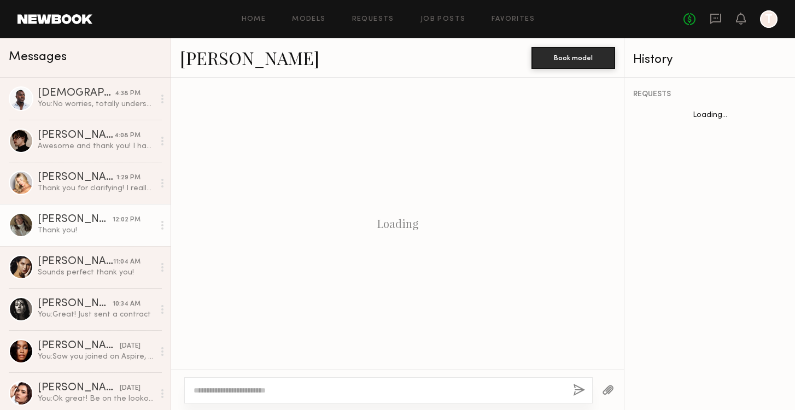
scroll to position [722, 0]
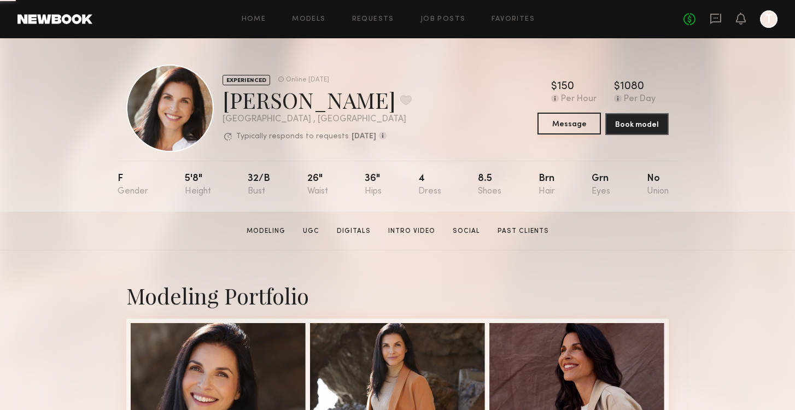
click at [565, 131] on button "Message" at bounding box center [568, 124] width 63 height 22
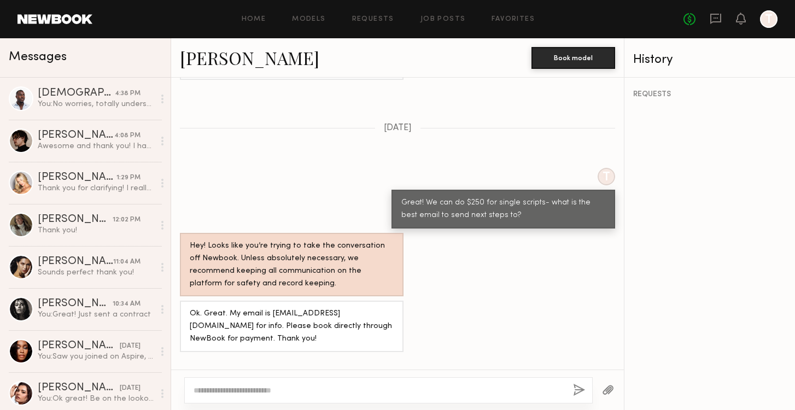
scroll to position [966, 0]
